Goal: Transaction & Acquisition: Obtain resource

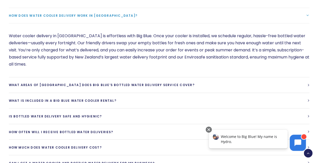
scroll to position [1339, 0]
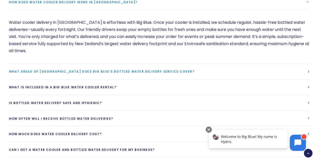
click at [138, 69] on span "What areas of New Zealand does Big Blue’s bottled water delivery service cover?" at bounding box center [102, 71] width 186 height 4
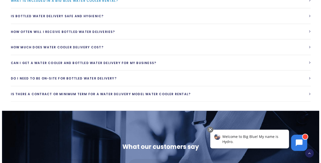
scroll to position [1466, 0]
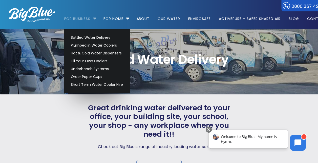
click at [86, 17] on link "For Business" at bounding box center [79, 16] width 30 height 33
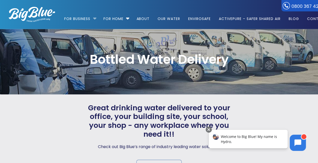
click at [95, 18] on li "For Business Bottled Water Delivery Plumbed in Water Coolers Hot & Cold Water D…" at bounding box center [81, 16] width 35 height 29
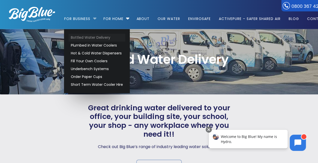
click at [87, 38] on link "Bottled Water Delivery" at bounding box center [96, 38] width 57 height 8
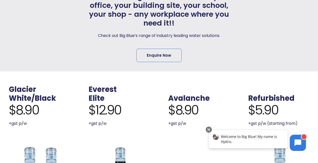
scroll to position [101, 0]
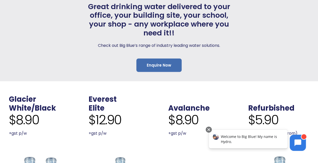
click at [164, 62] on link "Enquire Now" at bounding box center [158, 64] width 45 height 13
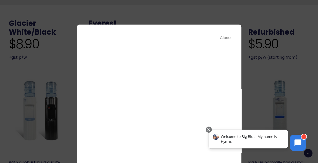
scroll to position [0, 0]
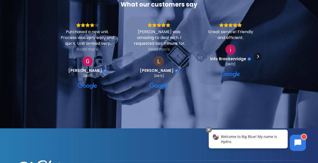
scroll to position [101, 0]
